Goal: Ask a question: Seek information or help from site administrators or community

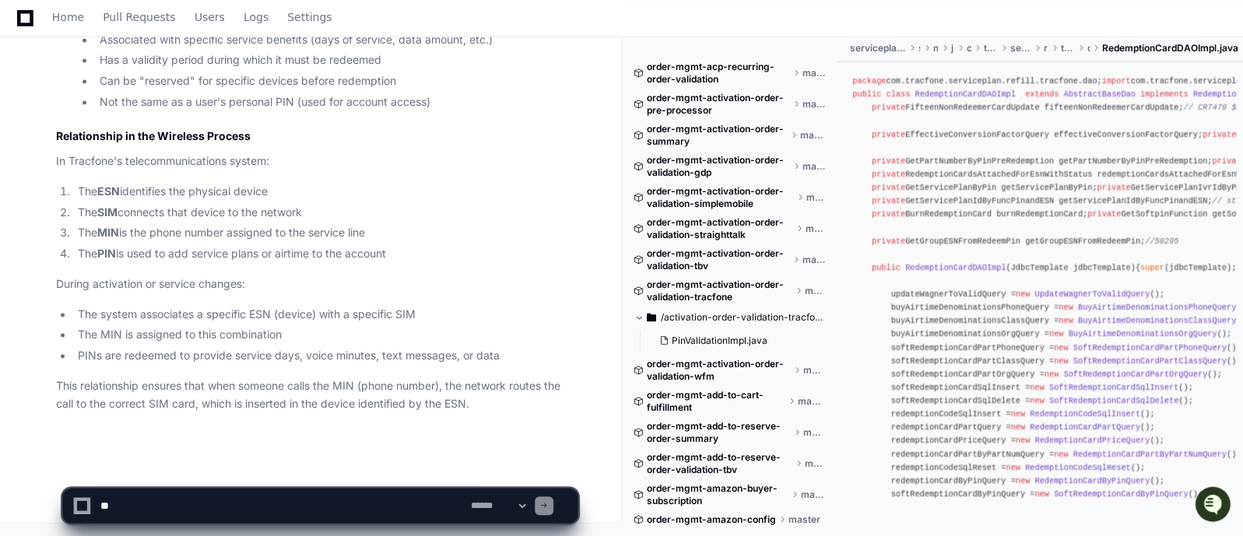
click at [193, 504] on textarea at bounding box center [282, 506] width 370 height 34
click at [100, 504] on textarea at bounding box center [282, 506] width 370 height 34
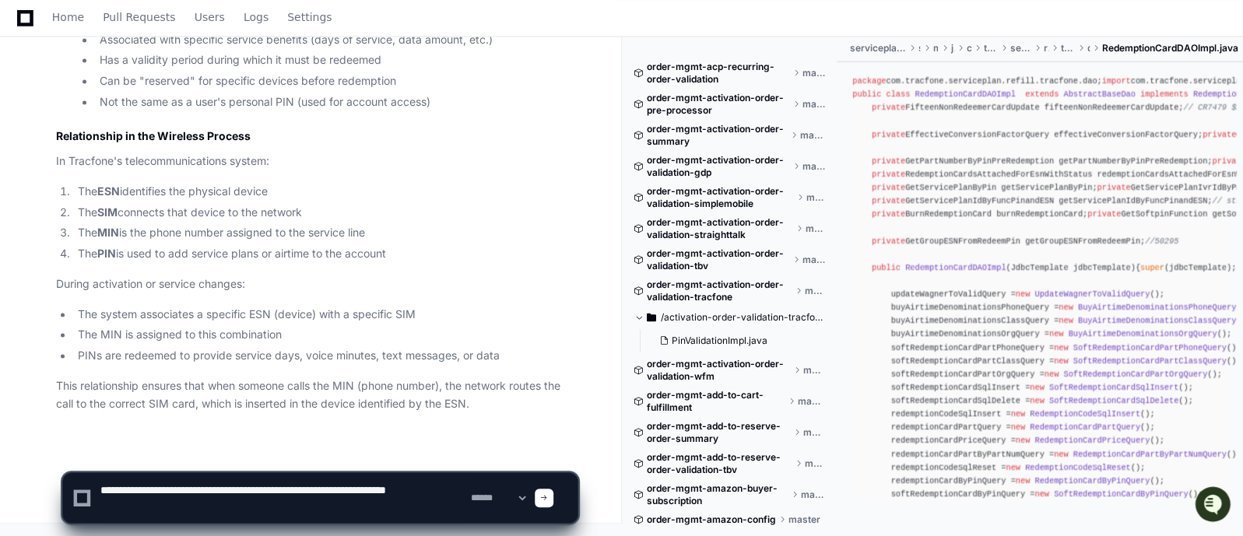
click at [190, 505] on textarea at bounding box center [282, 498] width 370 height 50
type textarea "**********"
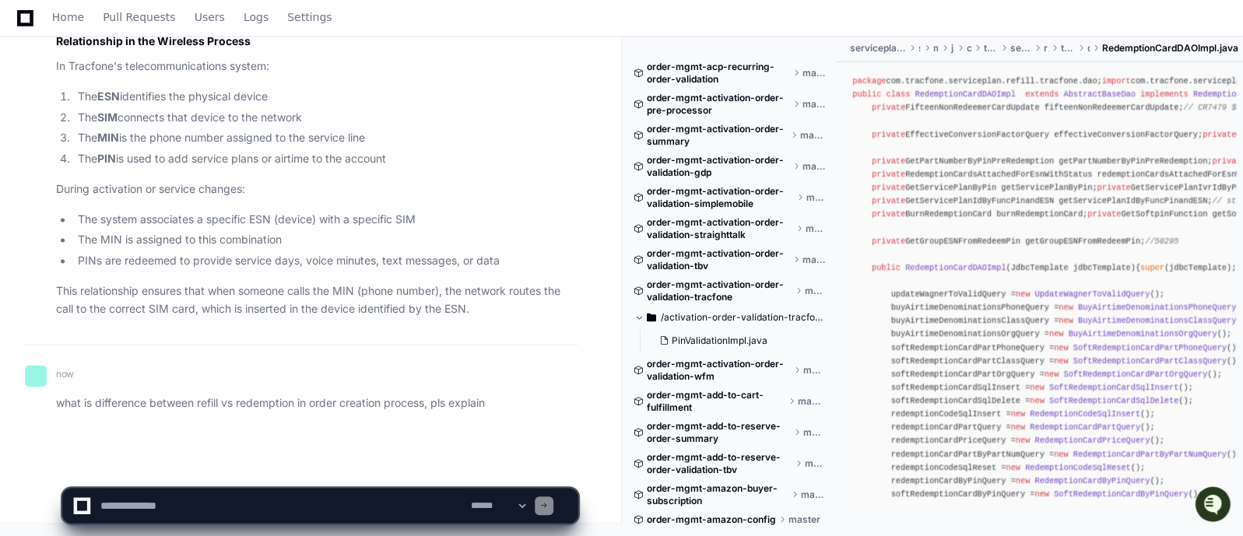
scroll to position [9230, 0]
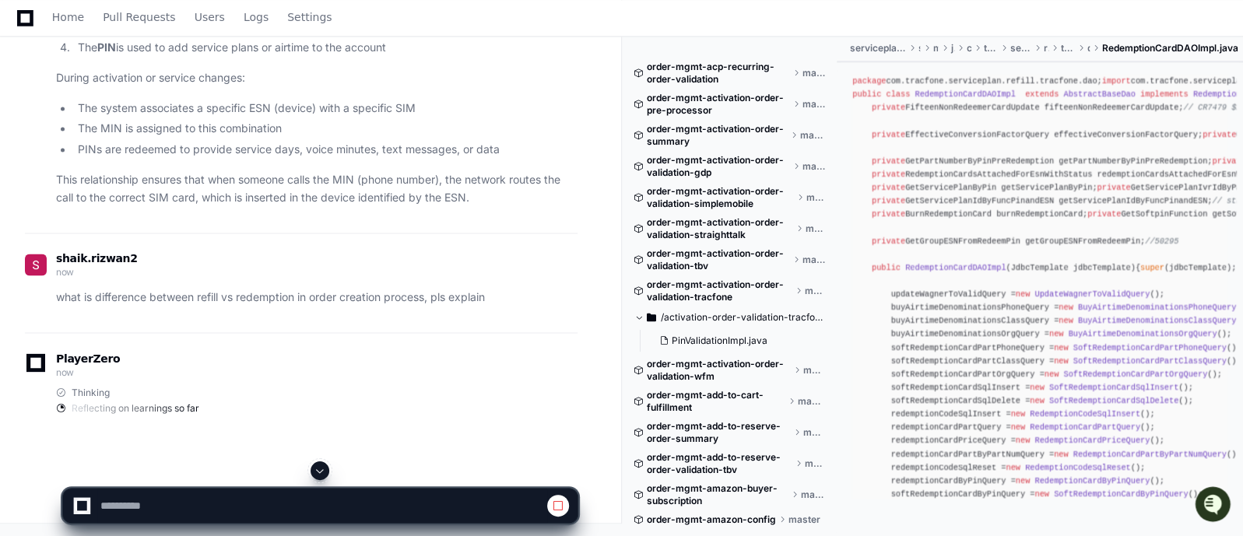
click at [327, 480] on app-app-chat-input at bounding box center [320, 492] width 516 height 62
click at [324, 472] on span at bounding box center [320, 471] width 12 height 12
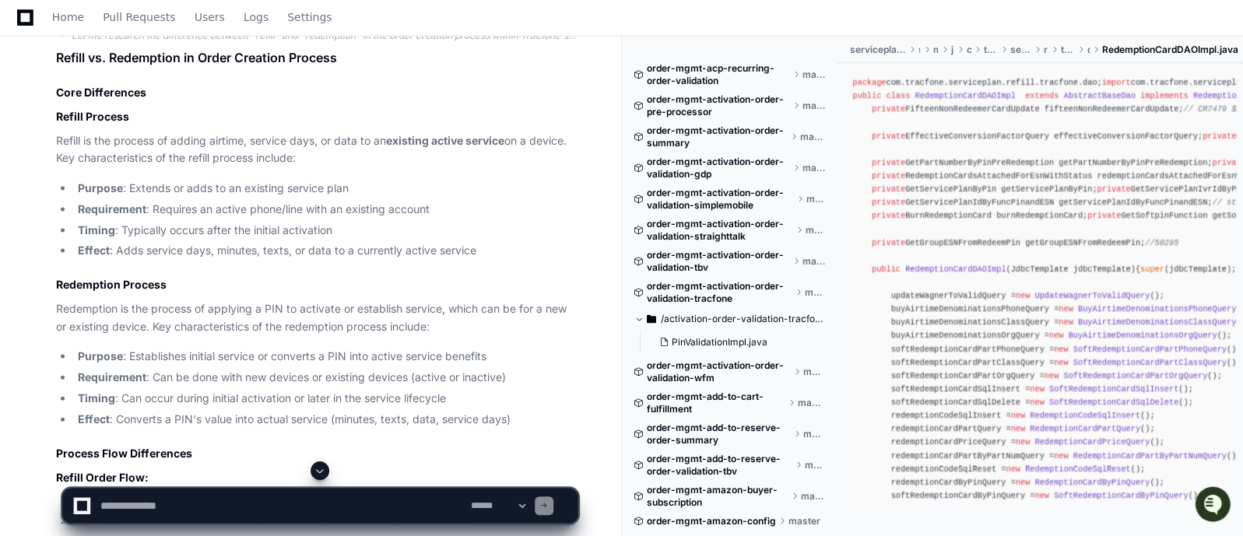
click at [324, 472] on span at bounding box center [320, 471] width 12 height 12
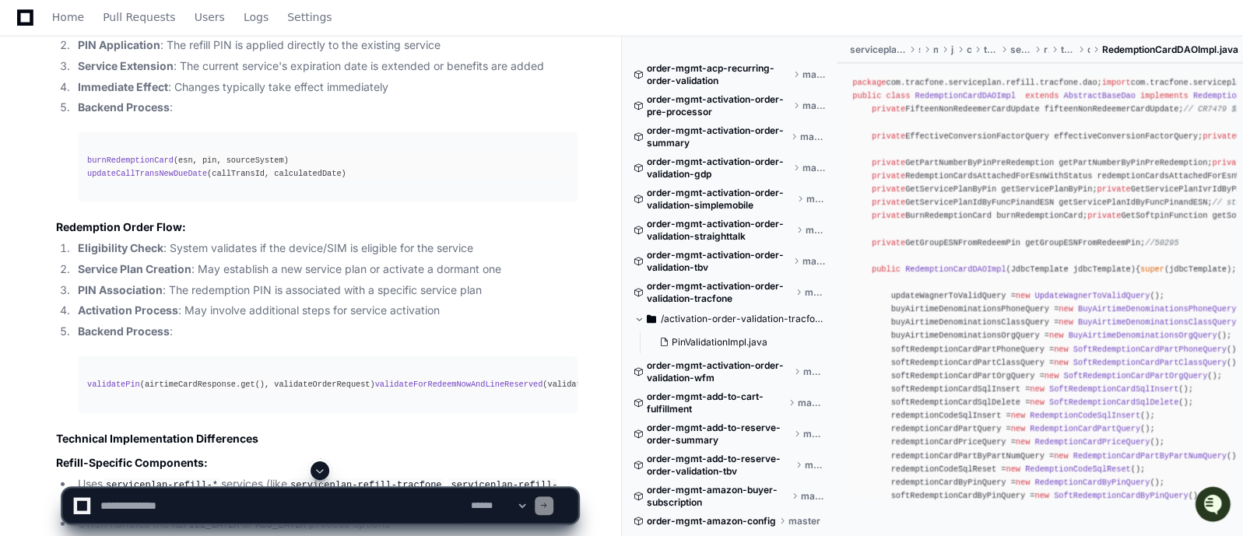
scroll to position [9935, 0]
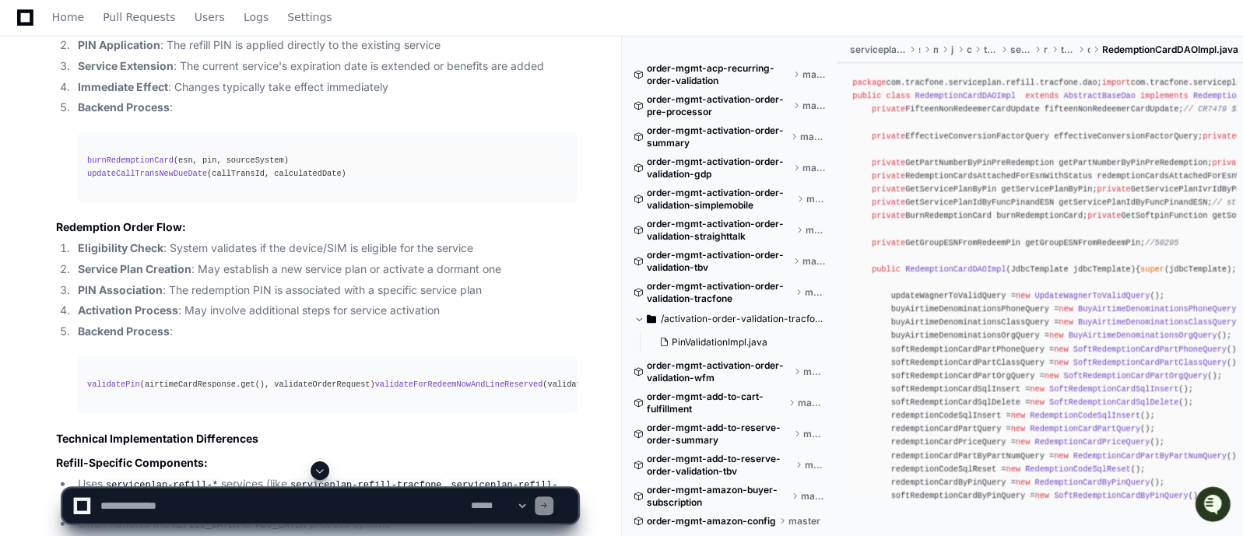
scroll to position [9857, 0]
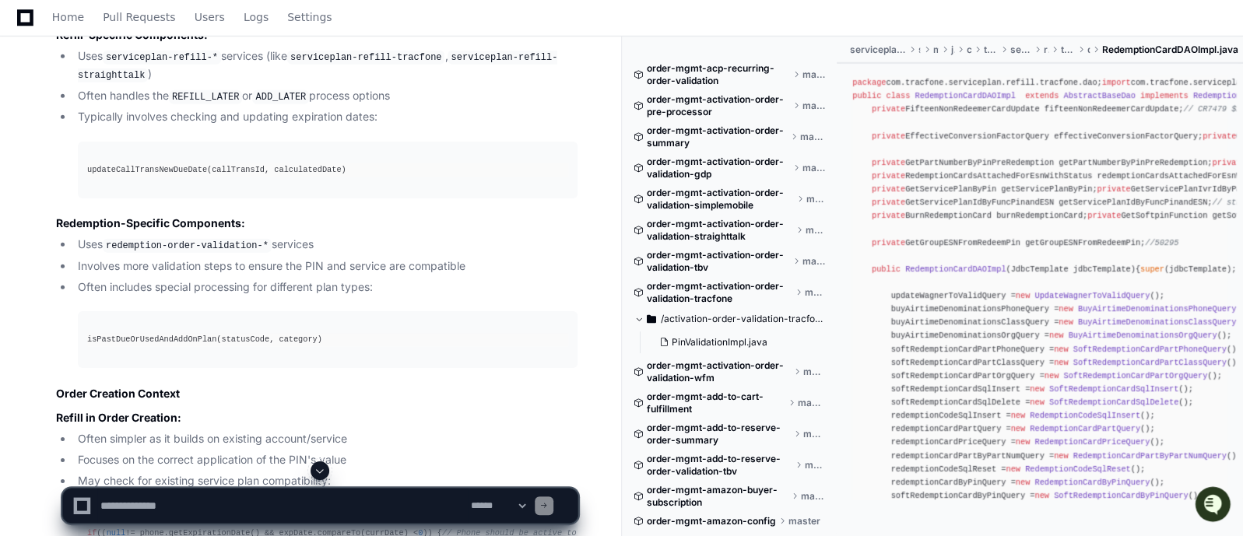
scroll to position [10363, 0]
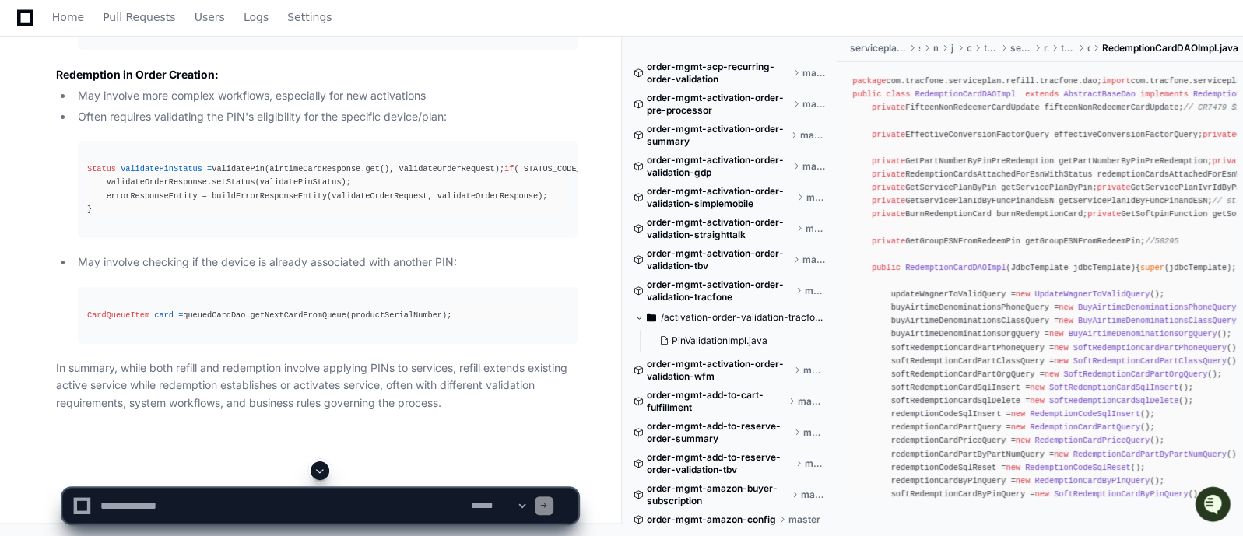
scroll to position [11291, 0]
